Goal: Information Seeking & Learning: Learn about a topic

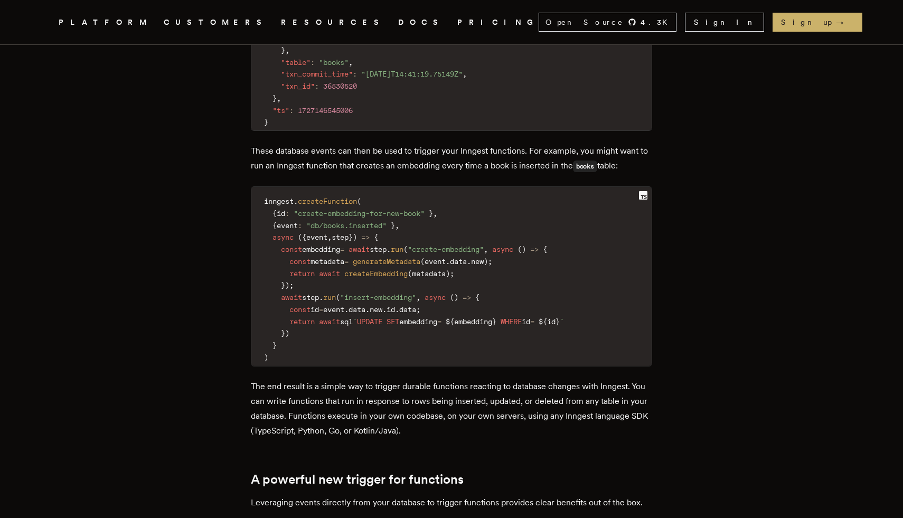
scroll to position [1297, 0]
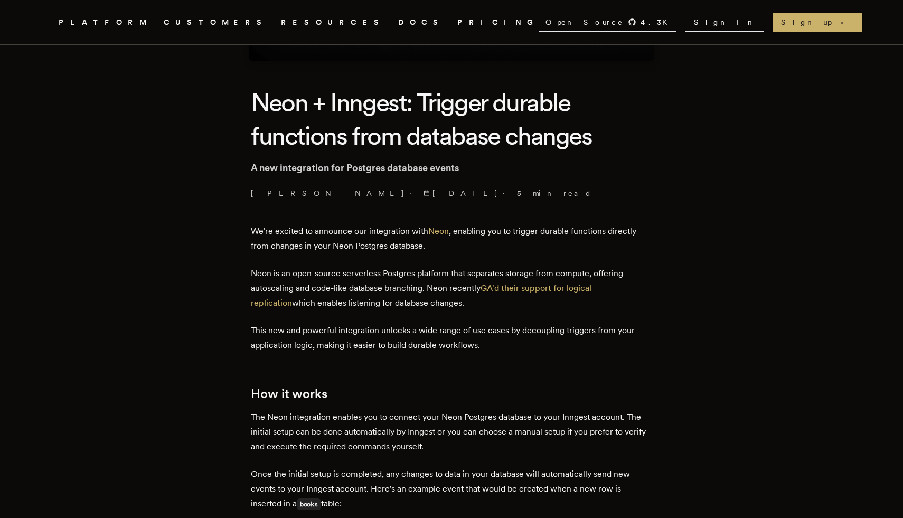
scroll to position [164, 0]
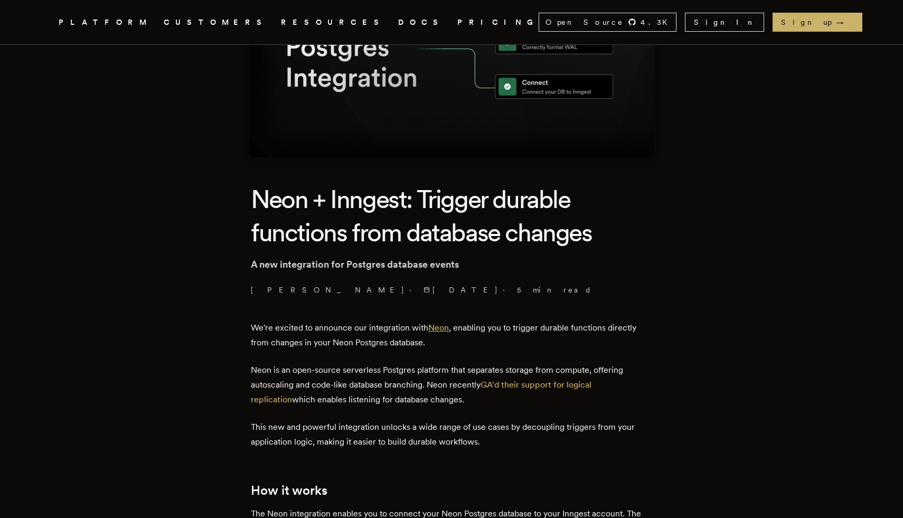
click at [448, 330] on link "Neon" at bounding box center [438, 327] width 21 height 10
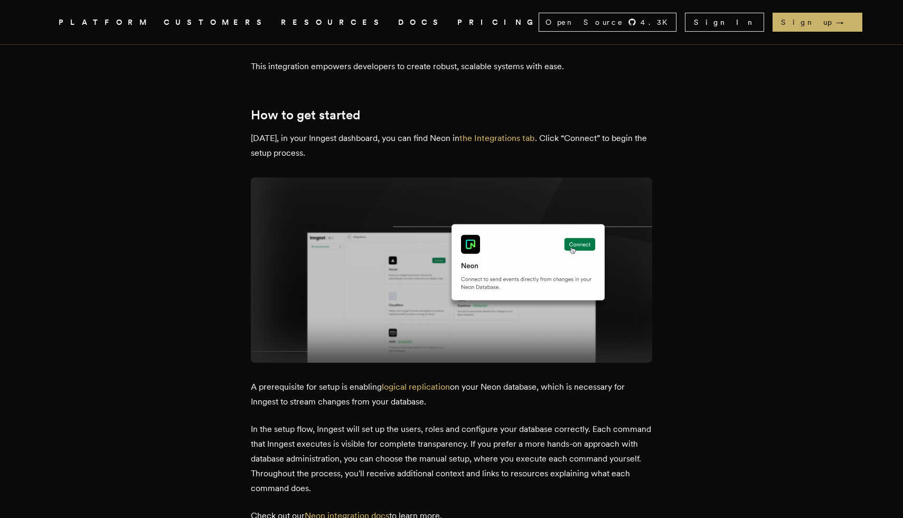
scroll to position [1825, 0]
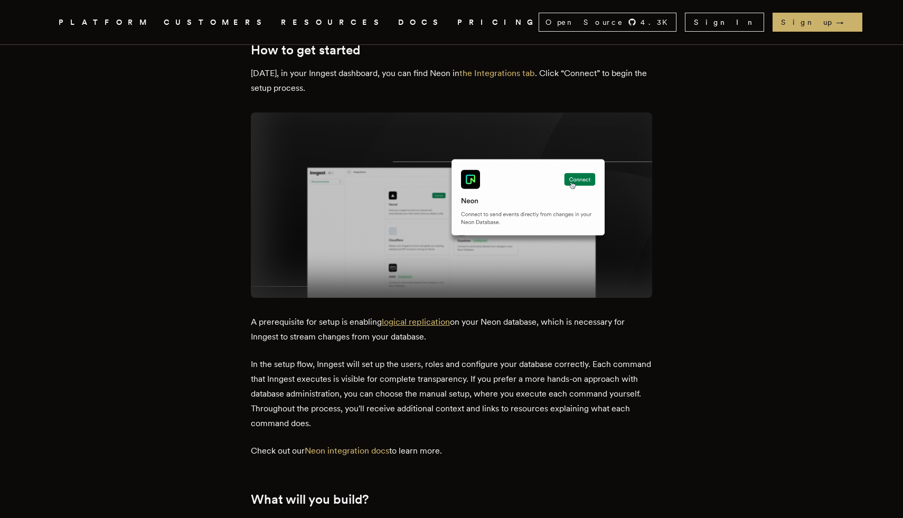
click at [441, 317] on link "logical replication" at bounding box center [416, 322] width 68 height 10
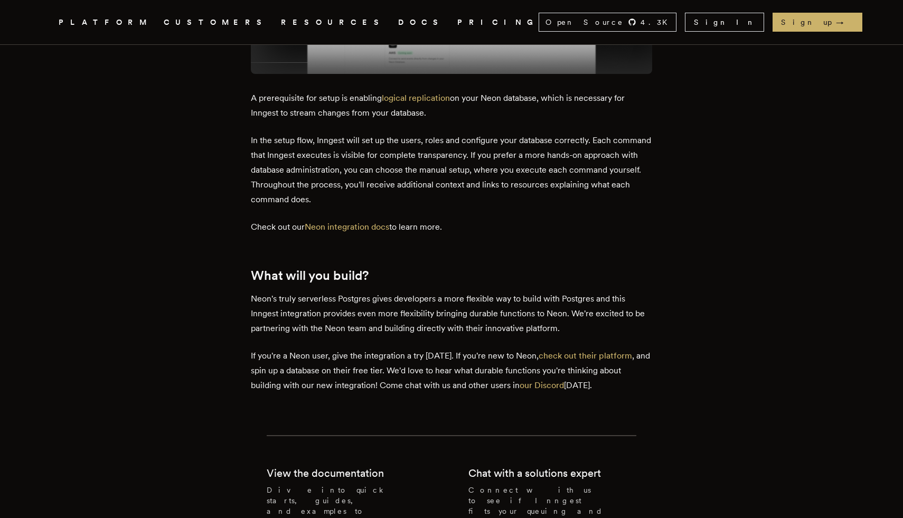
scroll to position [2081, 0]
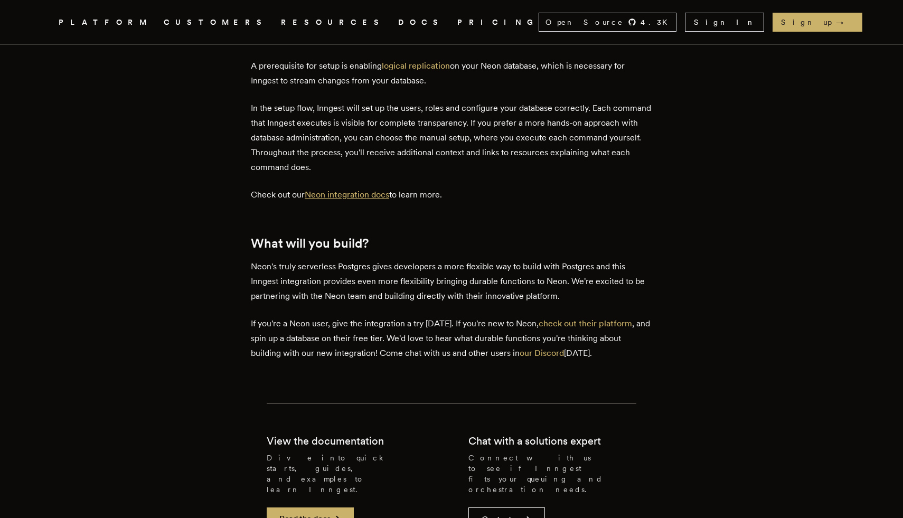
click at [380, 189] on link "Neon integration docs" at bounding box center [347, 194] width 84 height 10
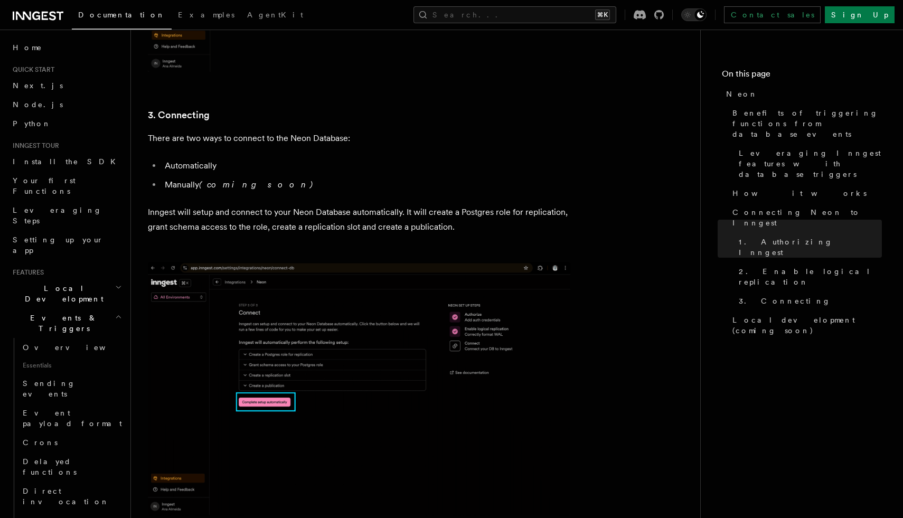
scroll to position [2196, 0]
